Goal: Information Seeking & Learning: Find specific fact

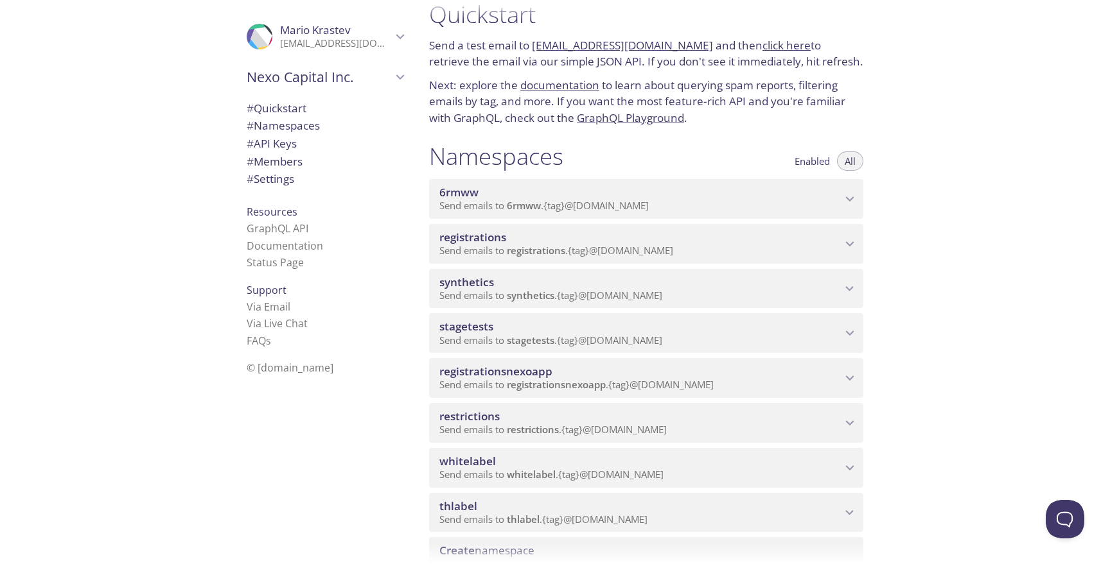
scroll to position [42, 0]
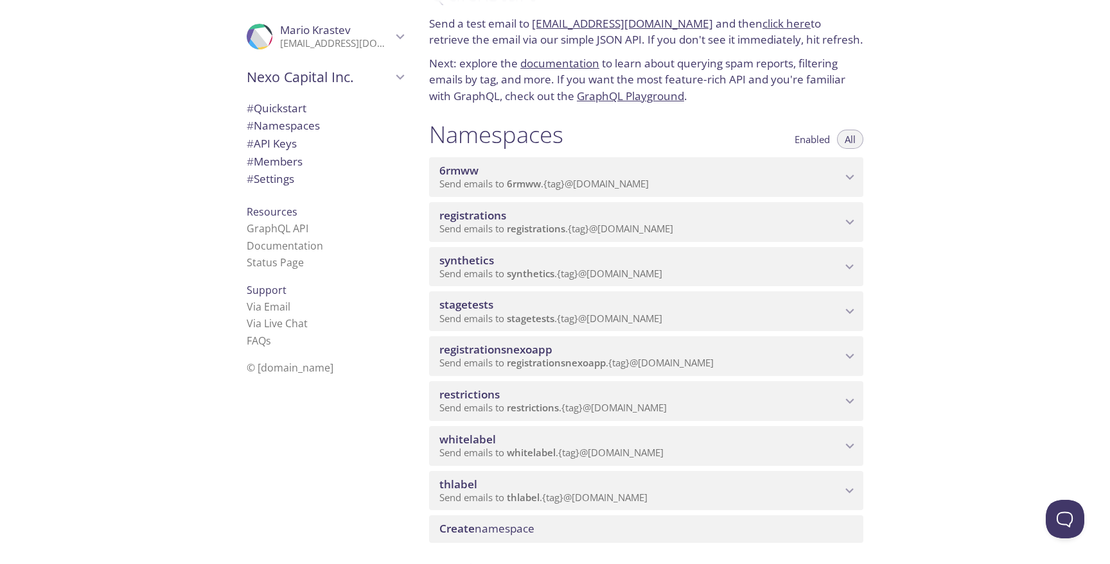
click at [657, 347] on span "registrationsnexoapp" at bounding box center [640, 350] width 402 height 14
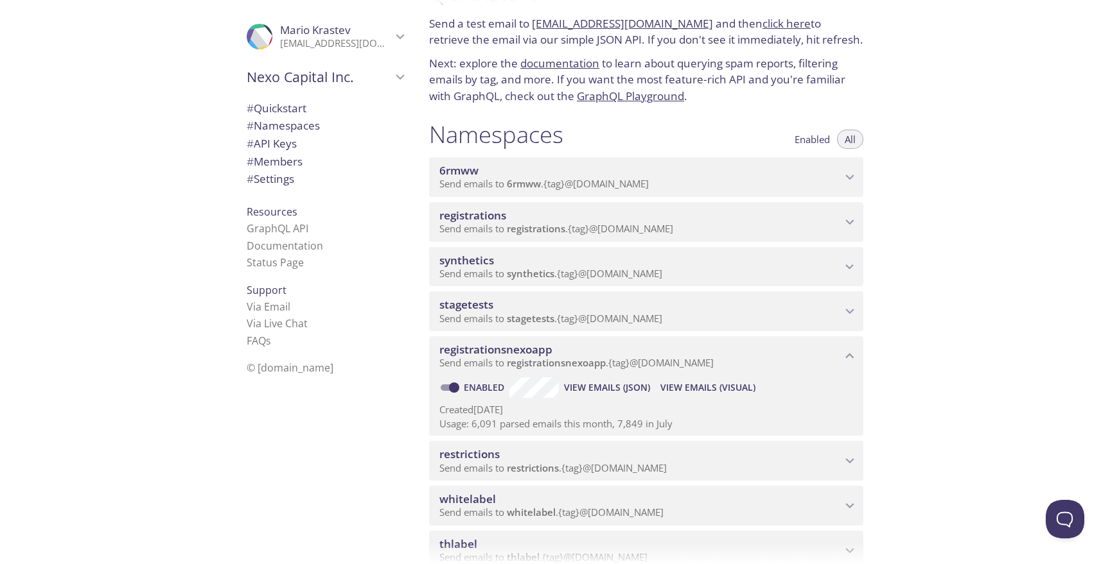
click at [703, 379] on button "View Emails (Visual)" at bounding box center [707, 388] width 105 height 21
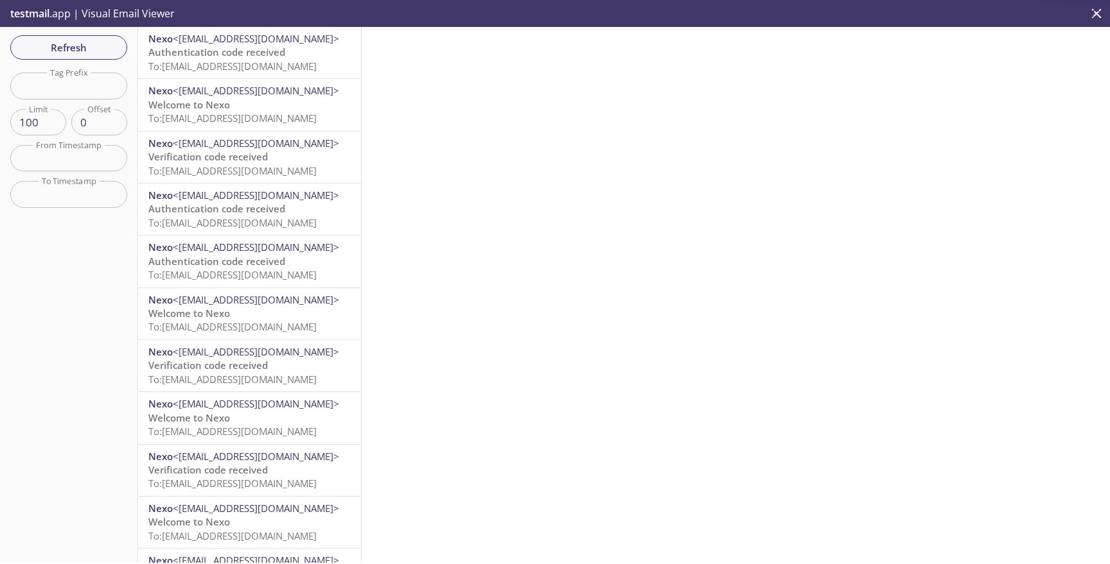
click at [74, 92] on input "text" at bounding box center [68, 86] width 117 height 26
paste input "auto-29352437-synthetic-tests"
type input "auto-29352437-synthetic-tests"
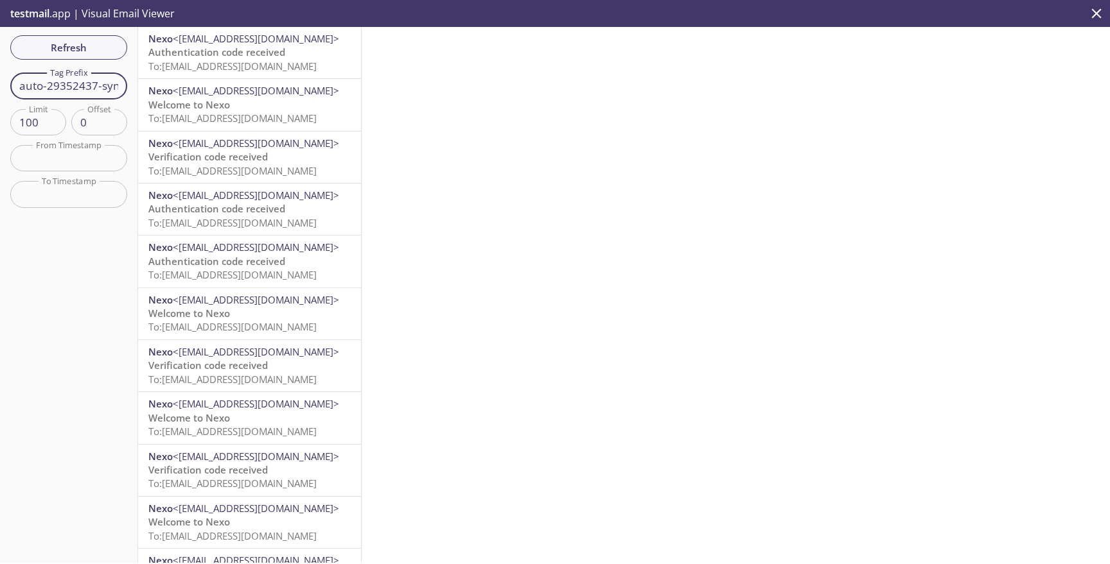
click at [89, 28] on div "Refresh Filters Tag Prefix auto-29352437-synthetic-tests Tag Prefix Limit 100 L…" at bounding box center [69, 295] width 138 height 536
click at [88, 40] on span "Refresh" at bounding box center [69, 47] width 96 height 17
click at [302, 51] on p "Authentication code received To: [EMAIL_ADDRESS][DOMAIN_NAME]" at bounding box center [249, 60] width 202 height 28
